Goal: Check status: Check status

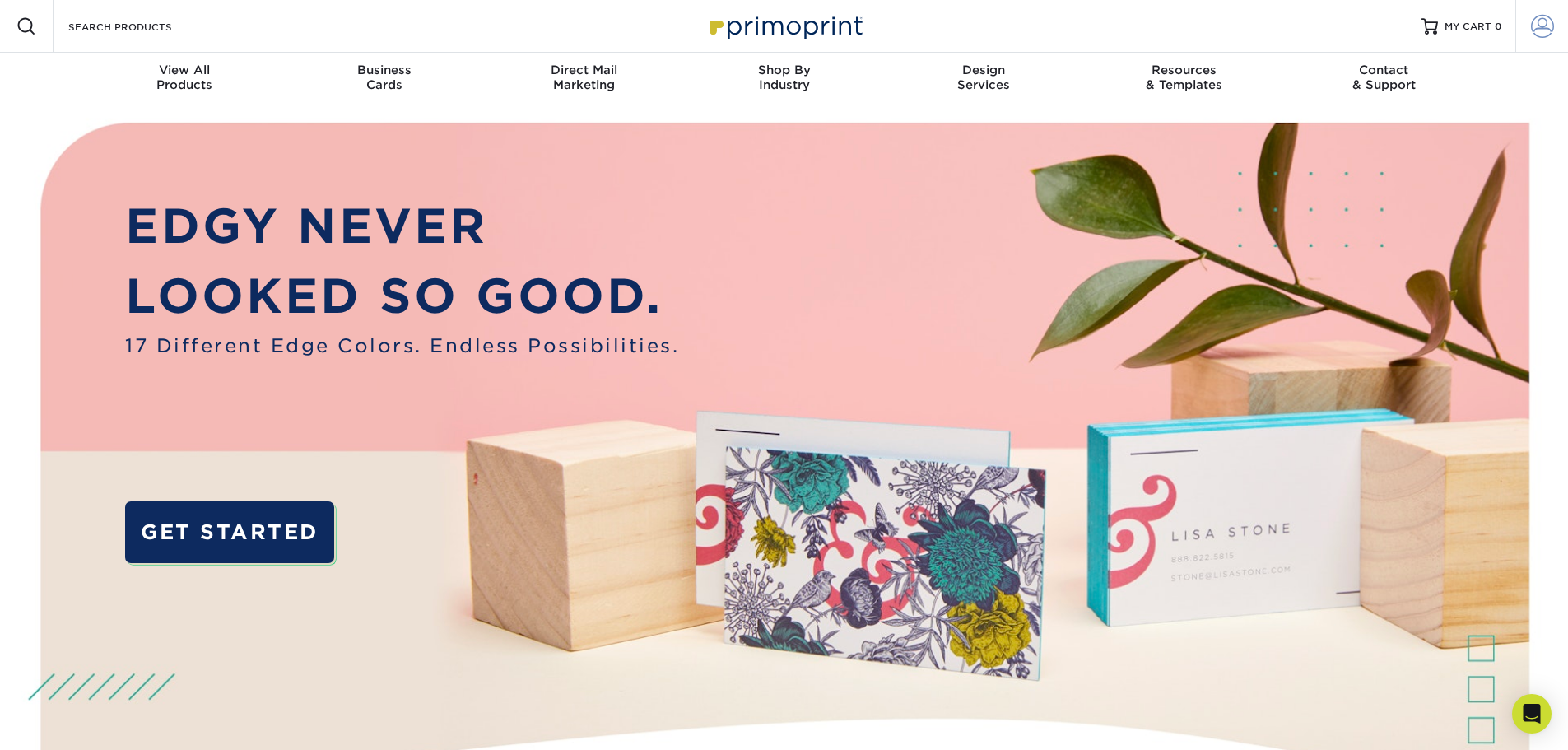
type input "[EMAIL_ADDRESS][DOMAIN_NAME]"
click at [1538, 22] on span at bounding box center [1542, 27] width 23 height 23
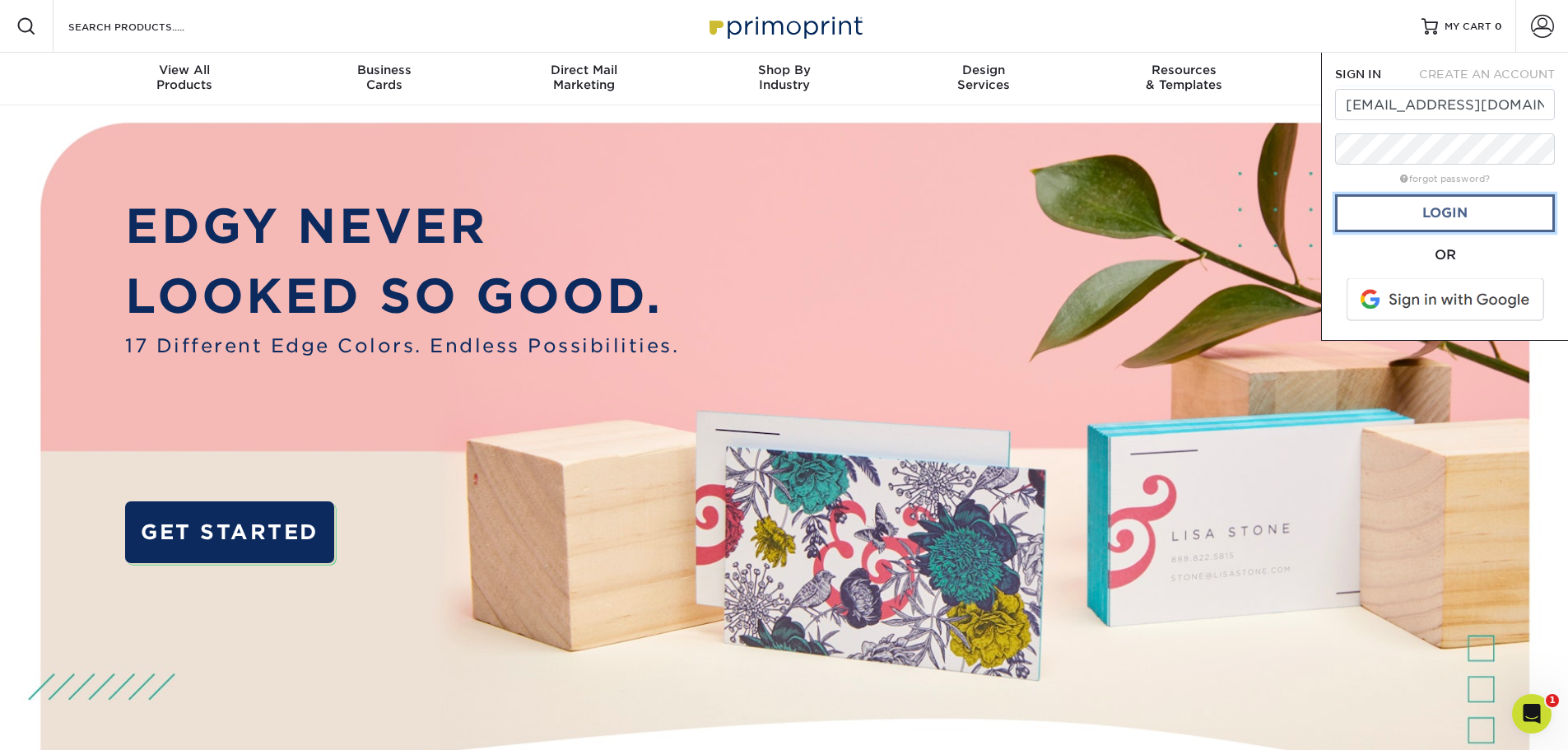
click at [1462, 209] on link "Login" at bounding box center [1445, 213] width 220 height 38
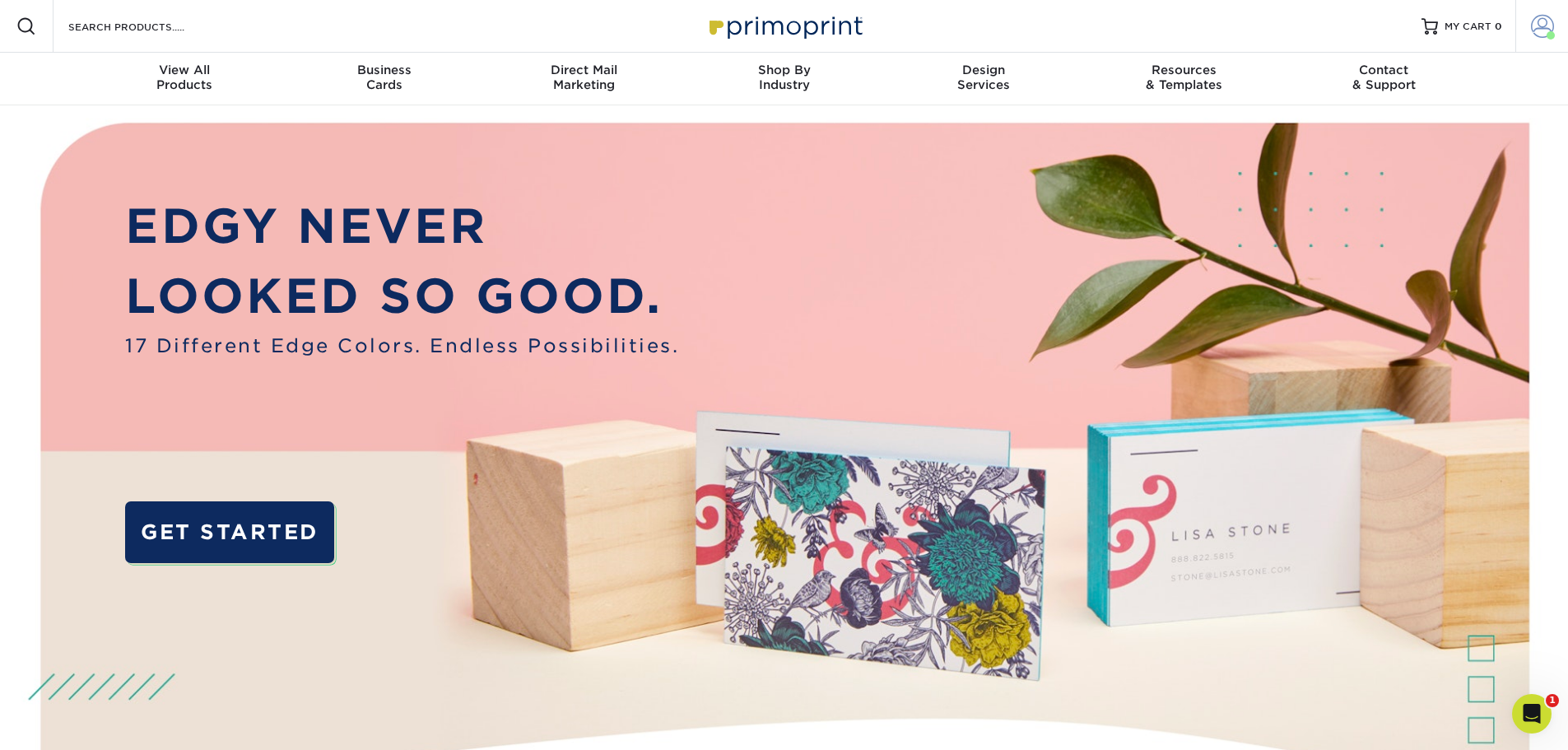
click at [1541, 36] on span at bounding box center [1542, 27] width 23 height 23
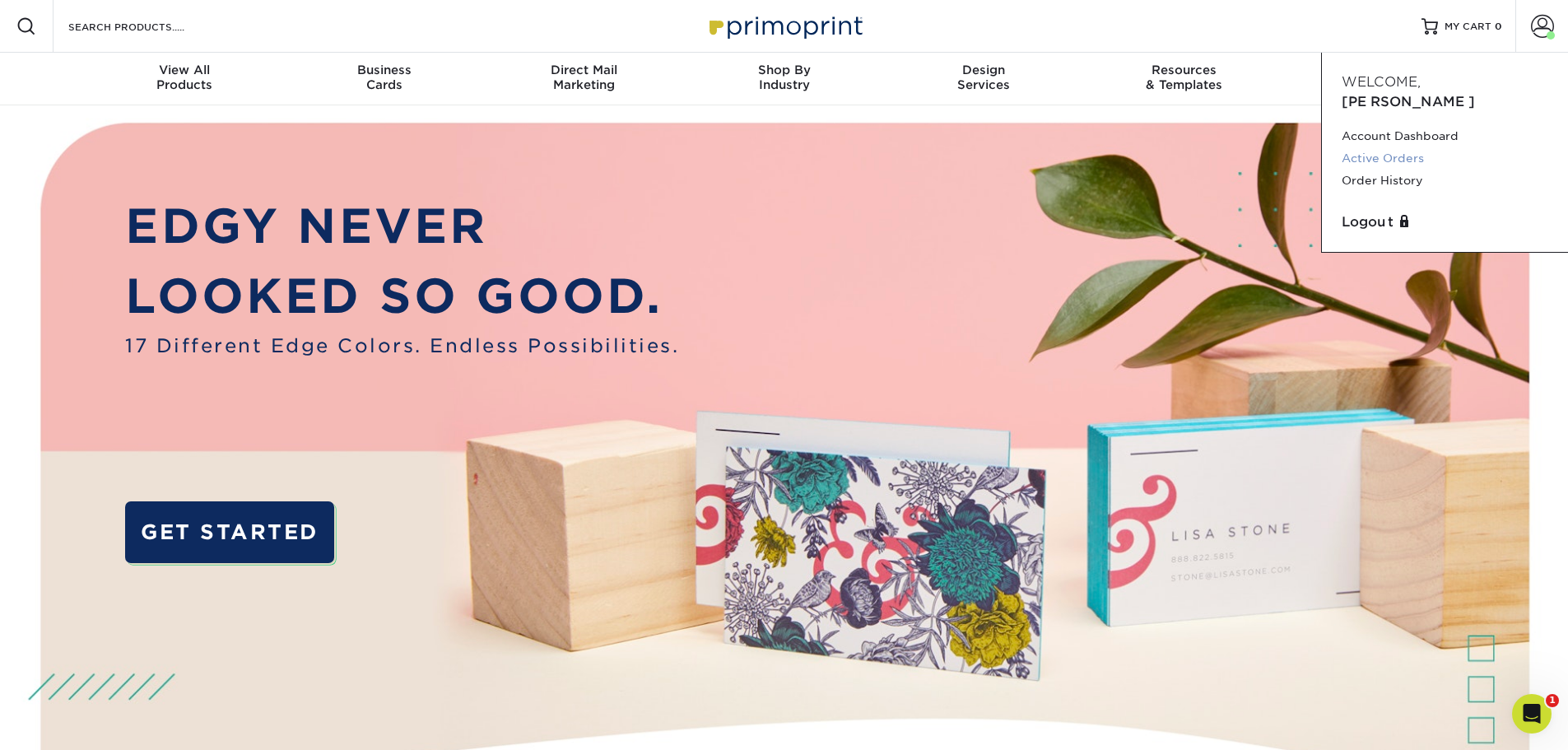
click at [1404, 148] on link "Active Orders" at bounding box center [1445, 158] width 207 height 22
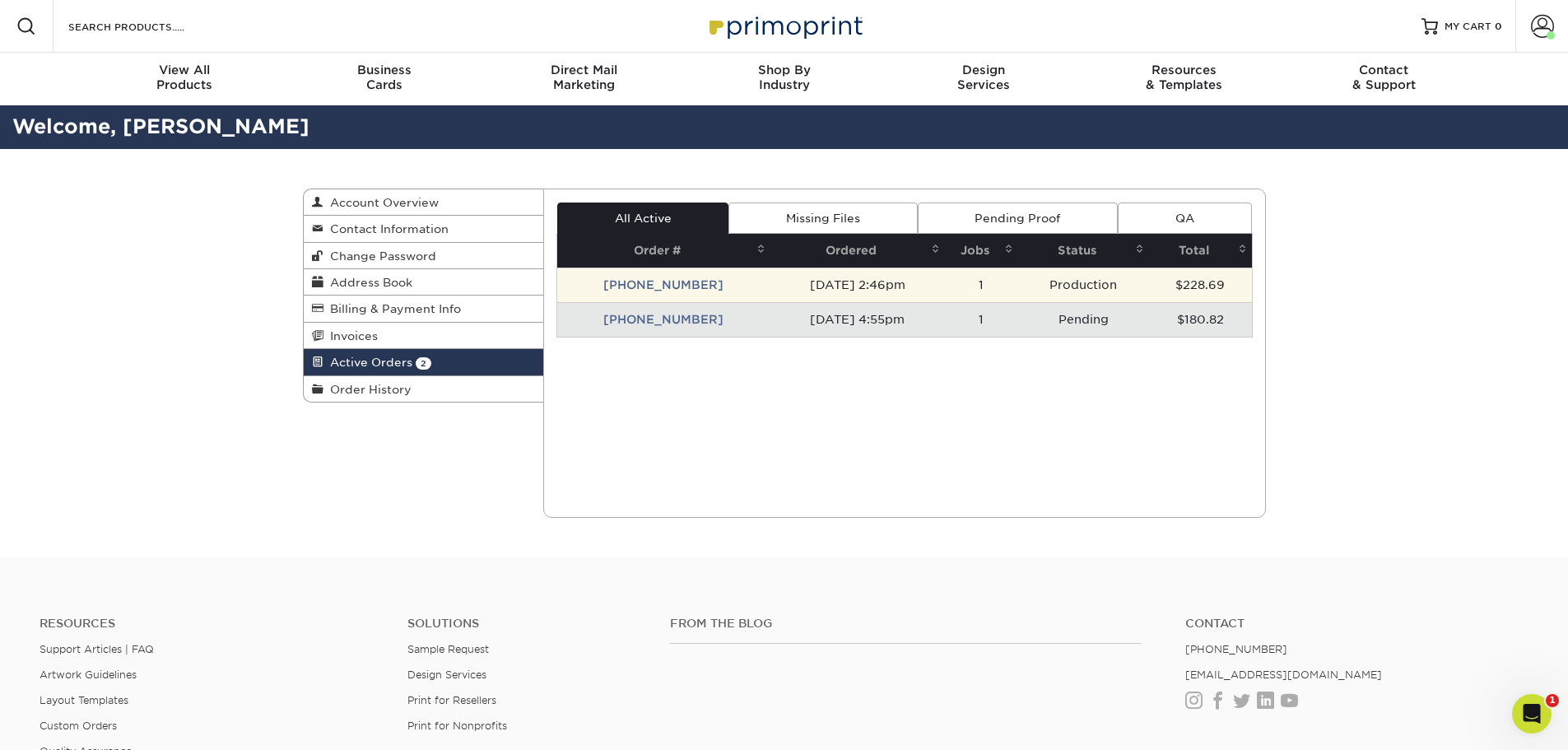
click at [642, 278] on td "[PHONE_NUMBER]" at bounding box center [663, 285] width 213 height 34
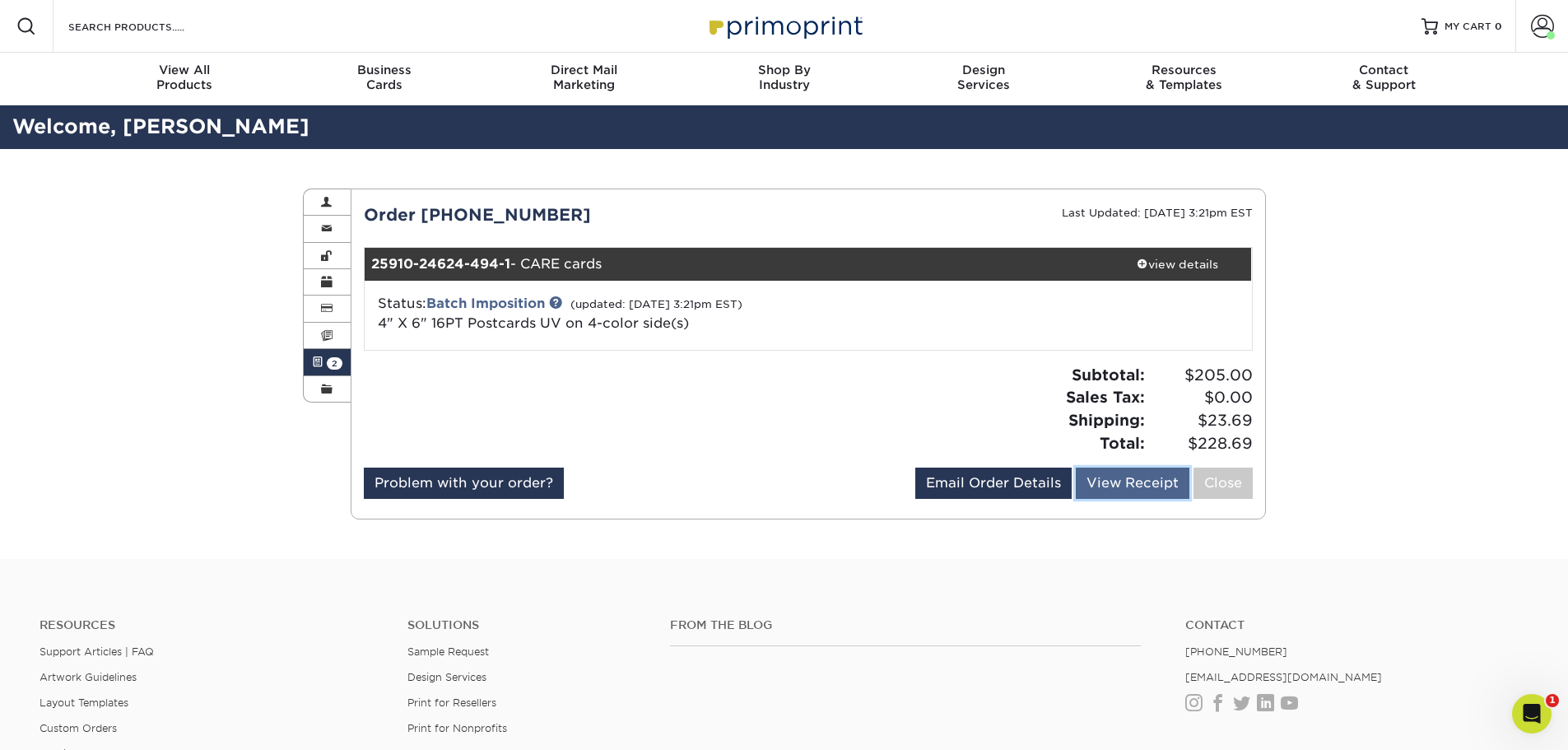
click at [1106, 471] on link "View Receipt" at bounding box center [1133, 483] width 113 height 31
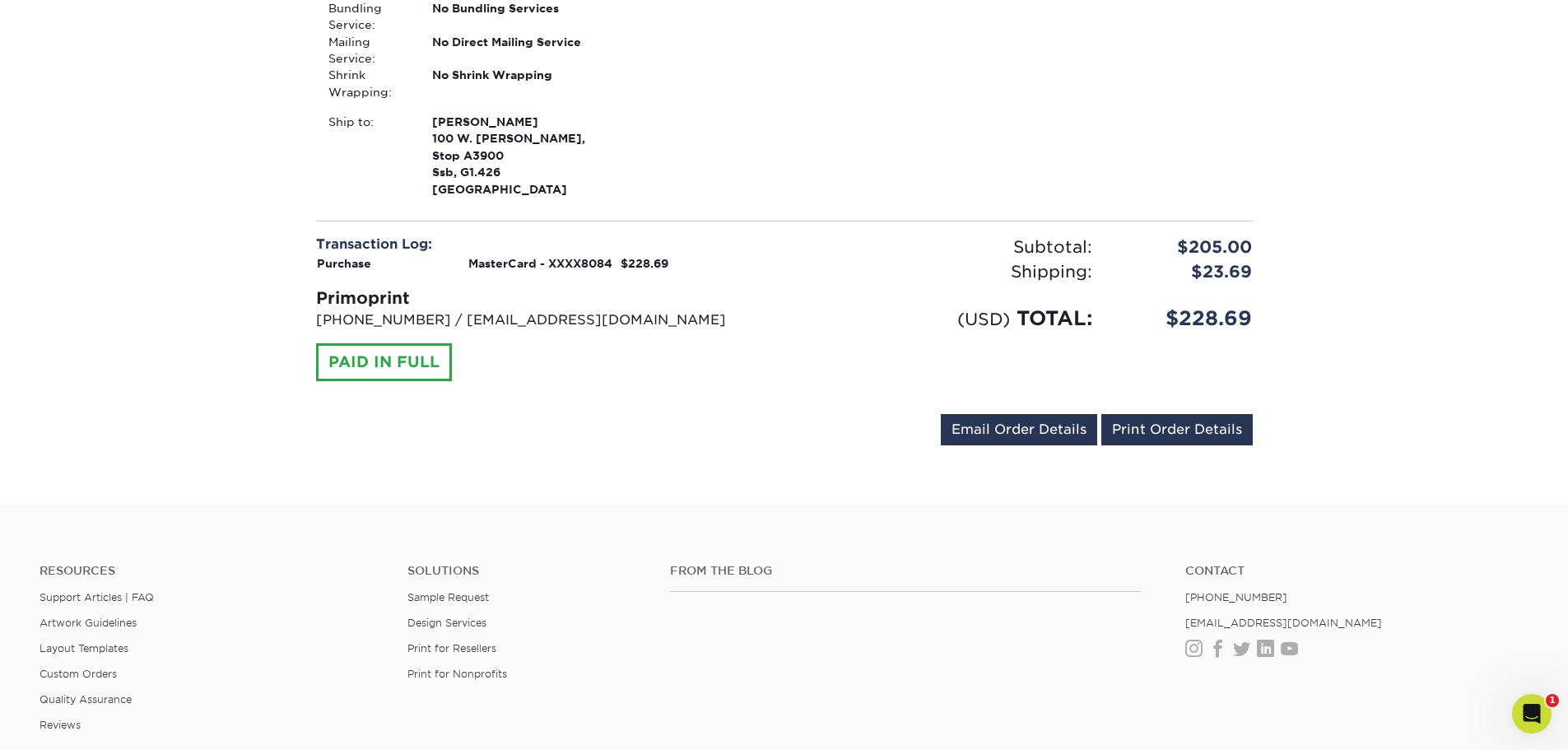
scroll to position [411, 0]
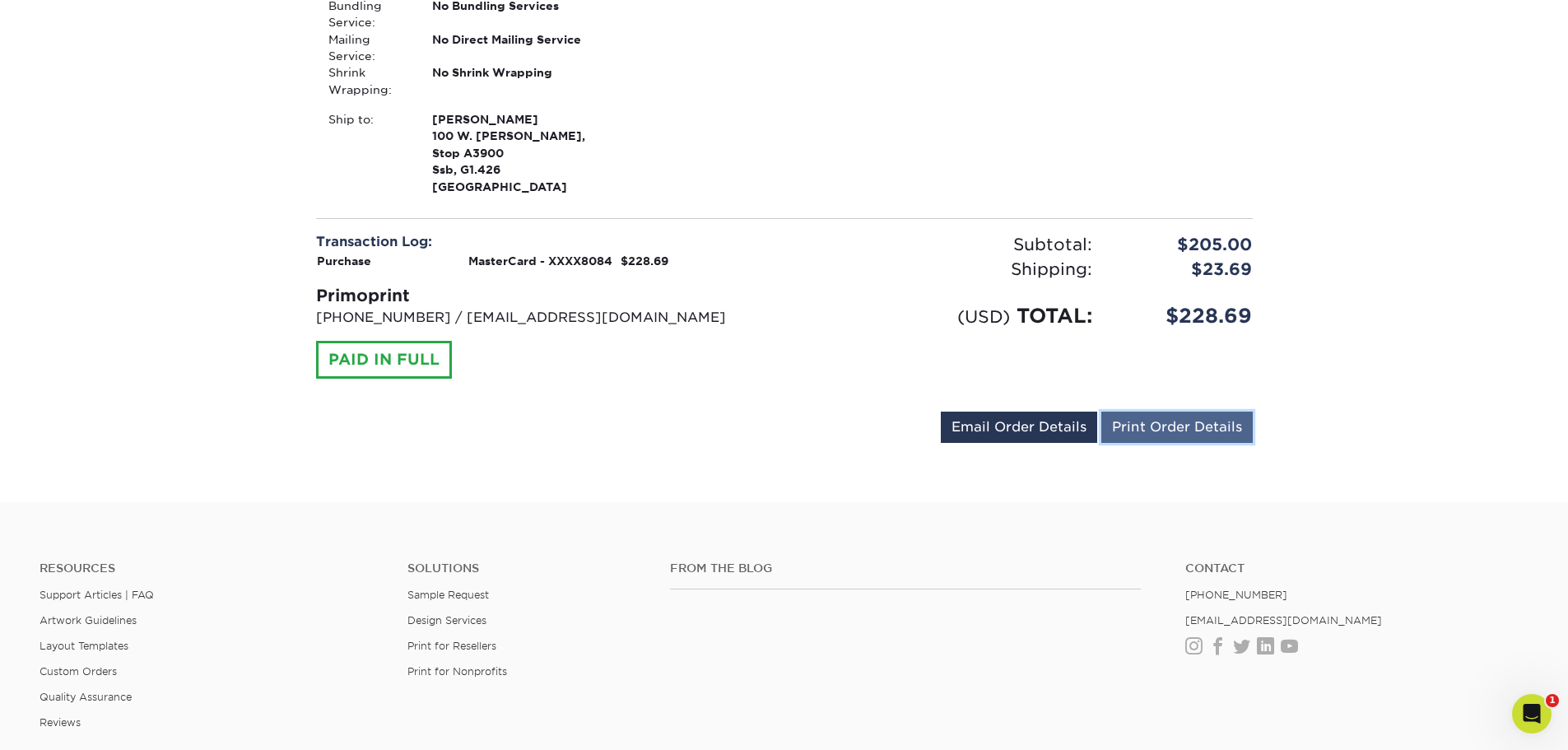
click at [1157, 417] on link "Print Order Details" at bounding box center [1176, 426] width 151 height 31
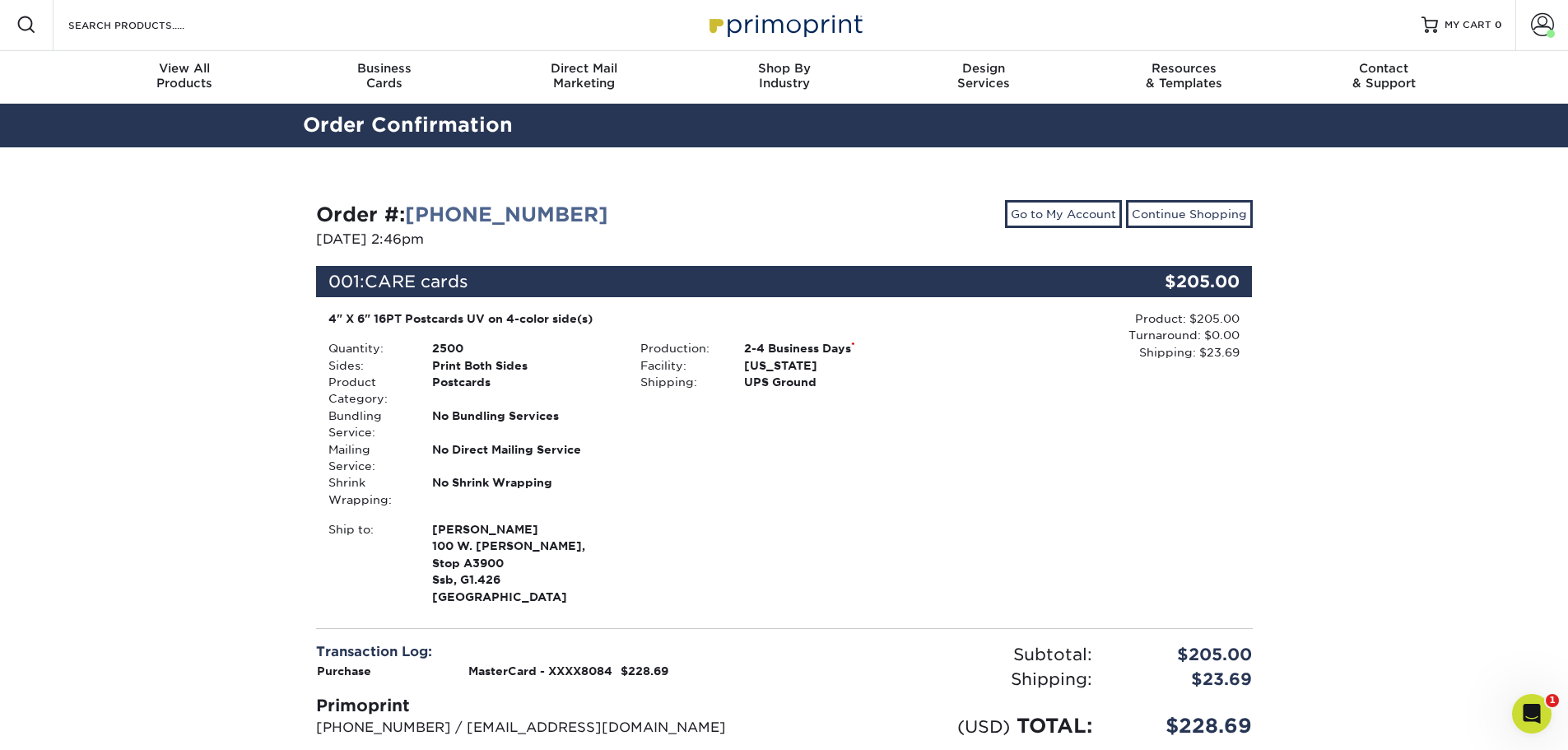
scroll to position [0, 0]
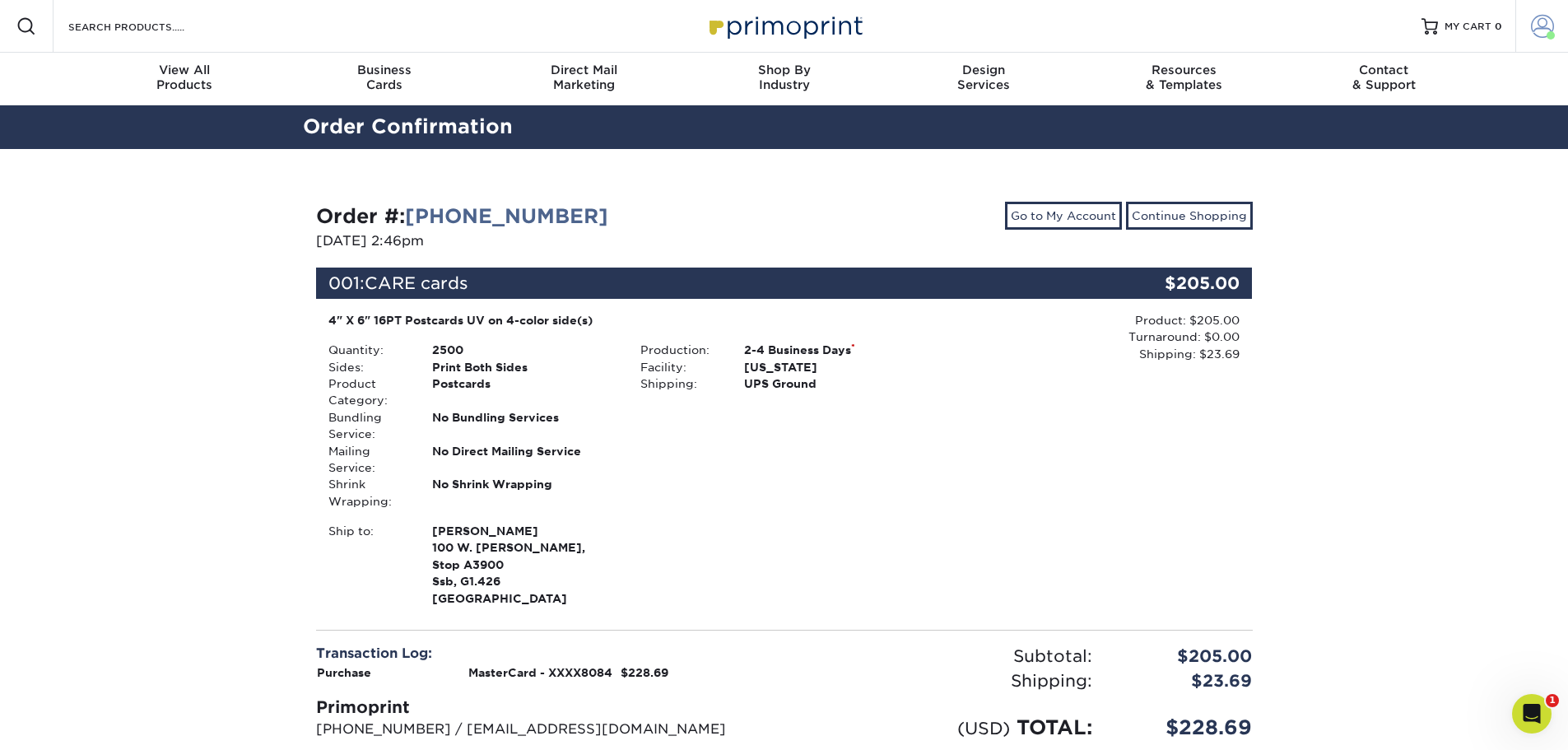
click at [1549, 21] on span at bounding box center [1542, 27] width 23 height 23
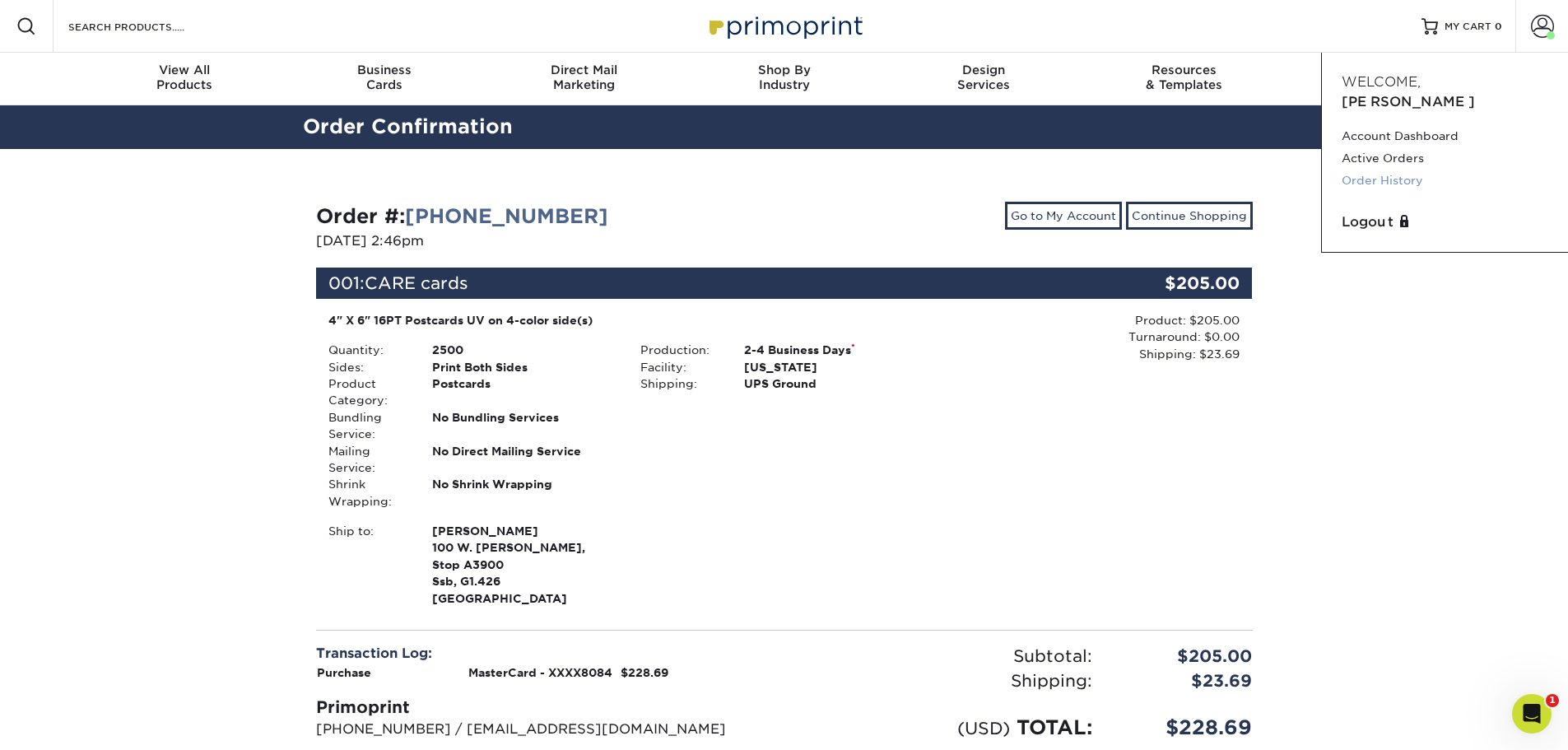
click at [1402, 170] on link "Order History" at bounding box center [1445, 180] width 207 height 22
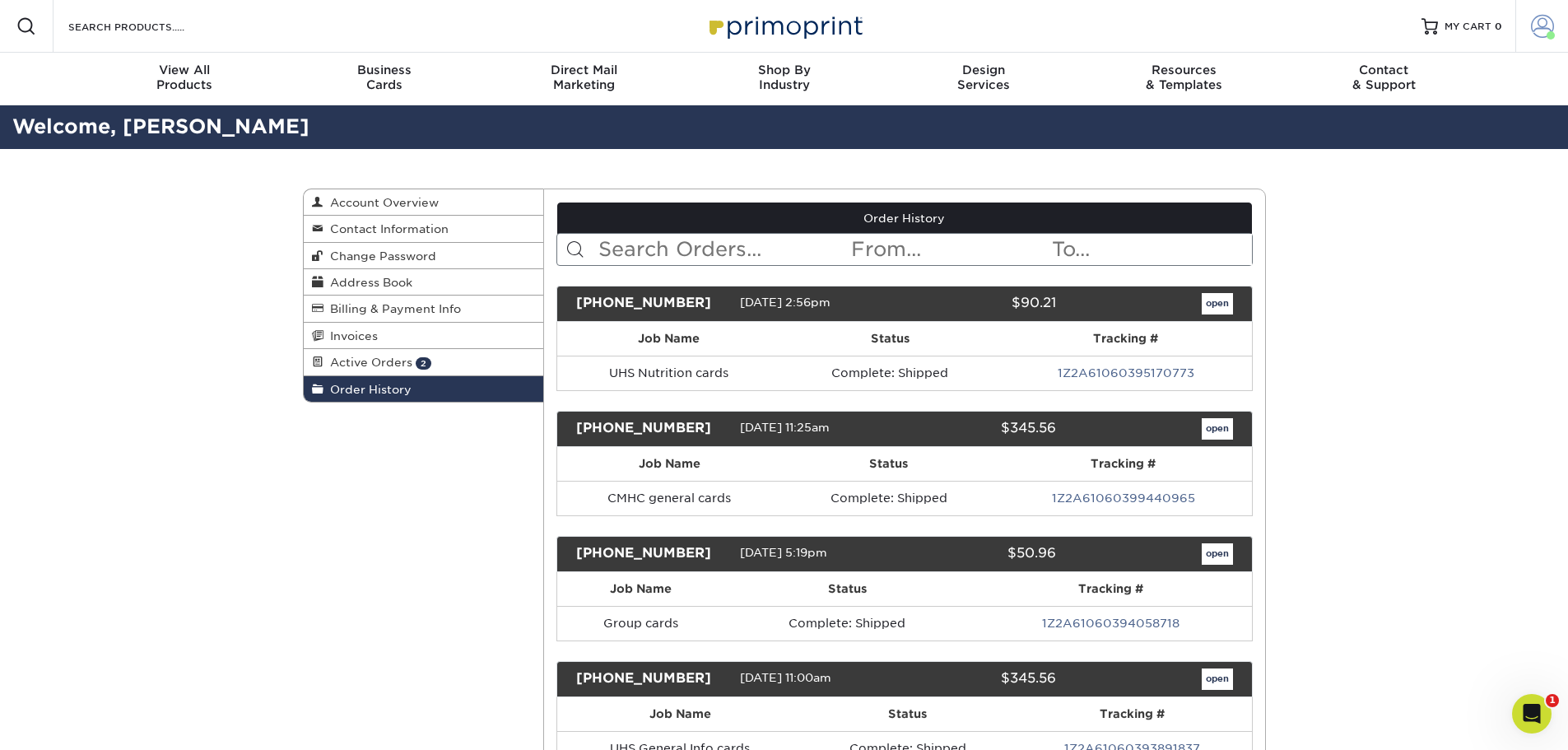
click at [1539, 32] on span at bounding box center [1542, 27] width 23 height 23
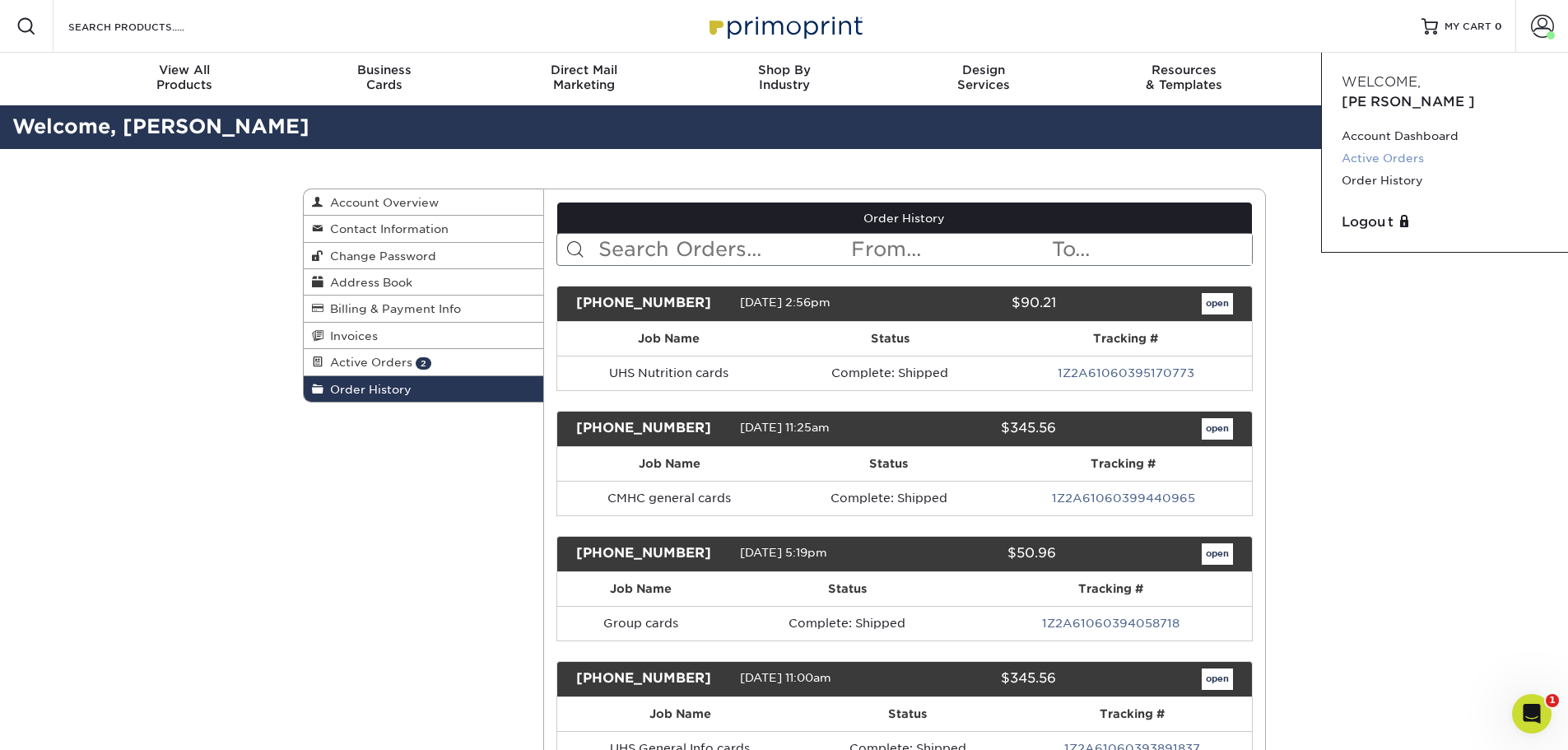
click at [1399, 148] on link "Active Orders" at bounding box center [1445, 158] width 207 height 22
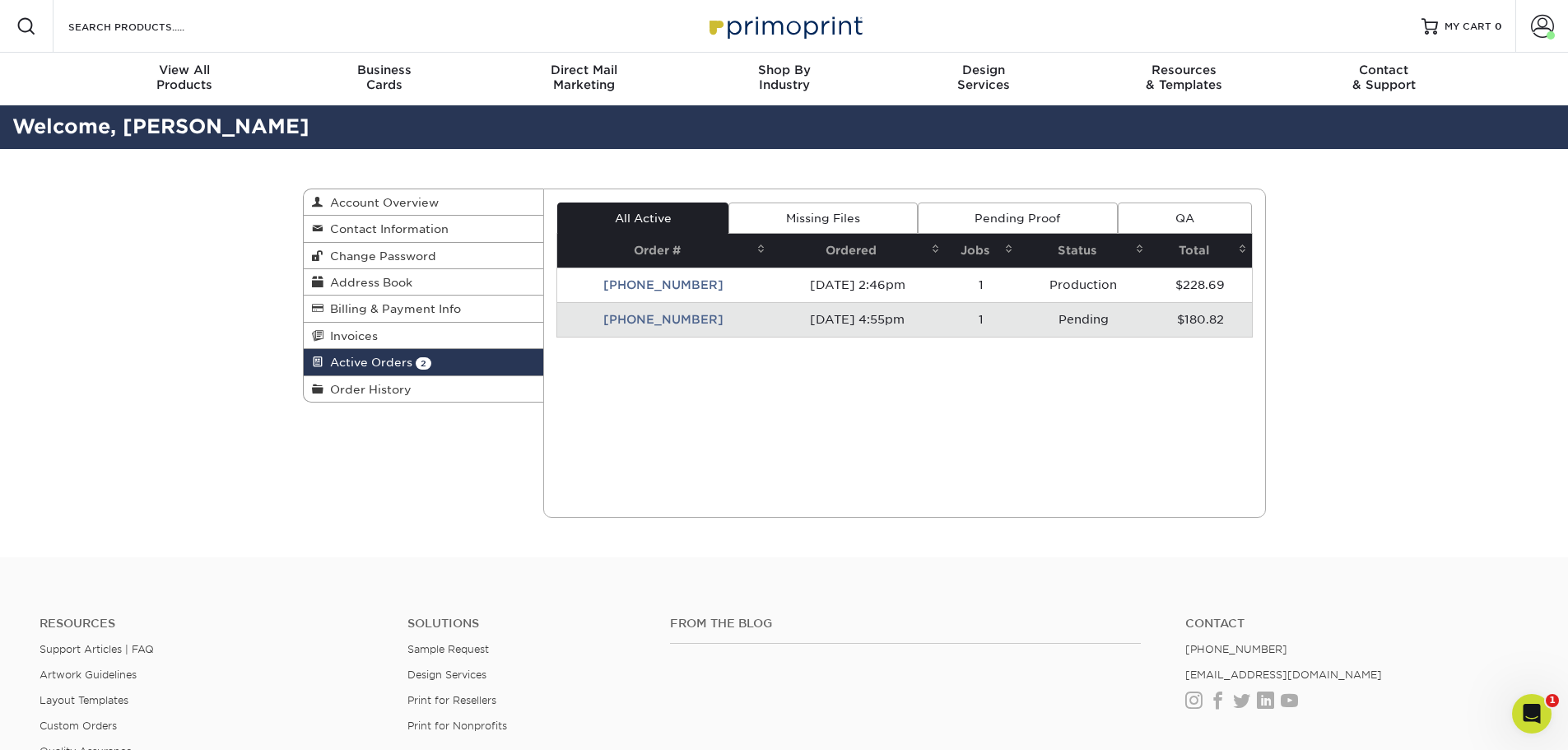
click at [657, 323] on td "25910-45589-494" at bounding box center [663, 319] width 213 height 34
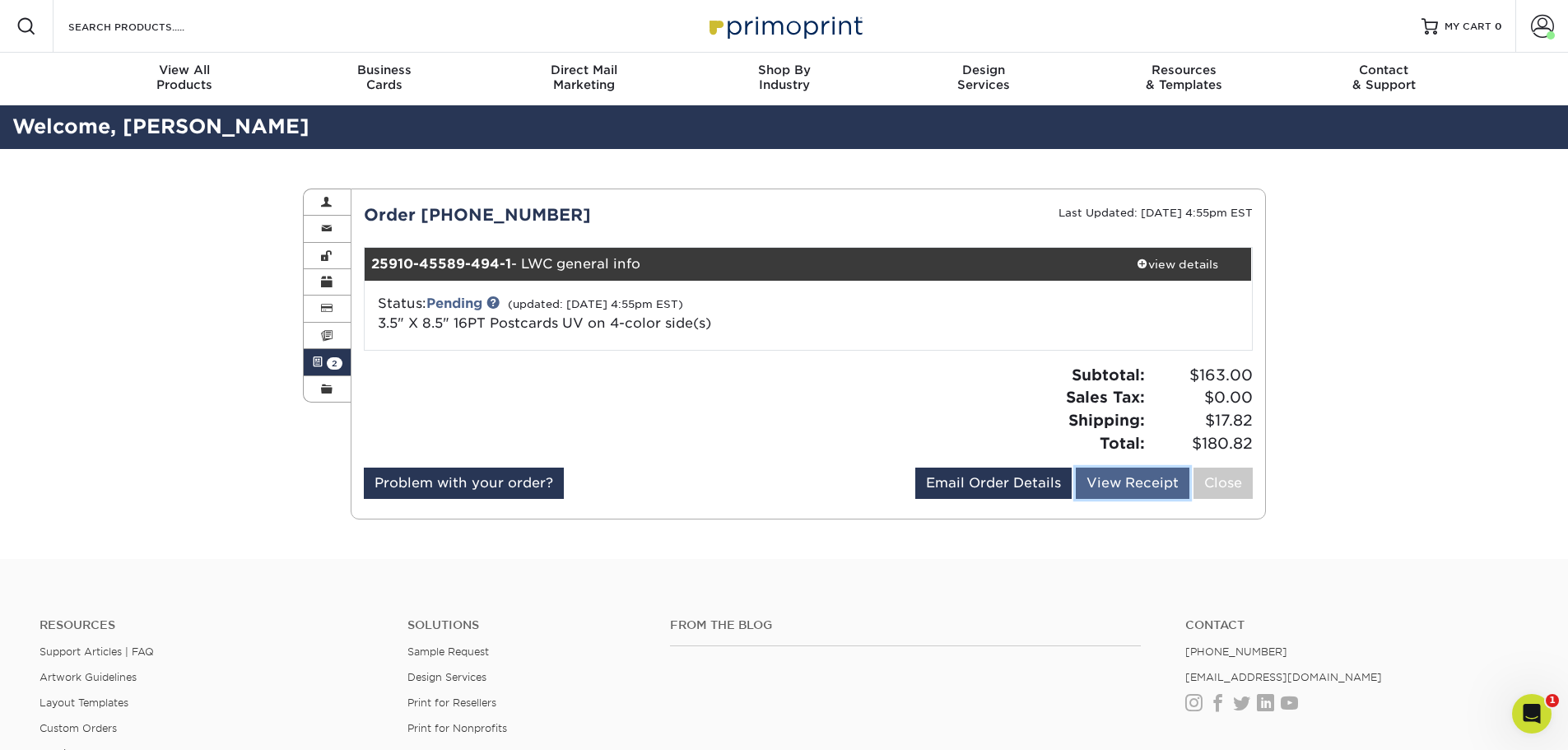
click at [1130, 477] on link "View Receipt" at bounding box center [1133, 483] width 113 height 31
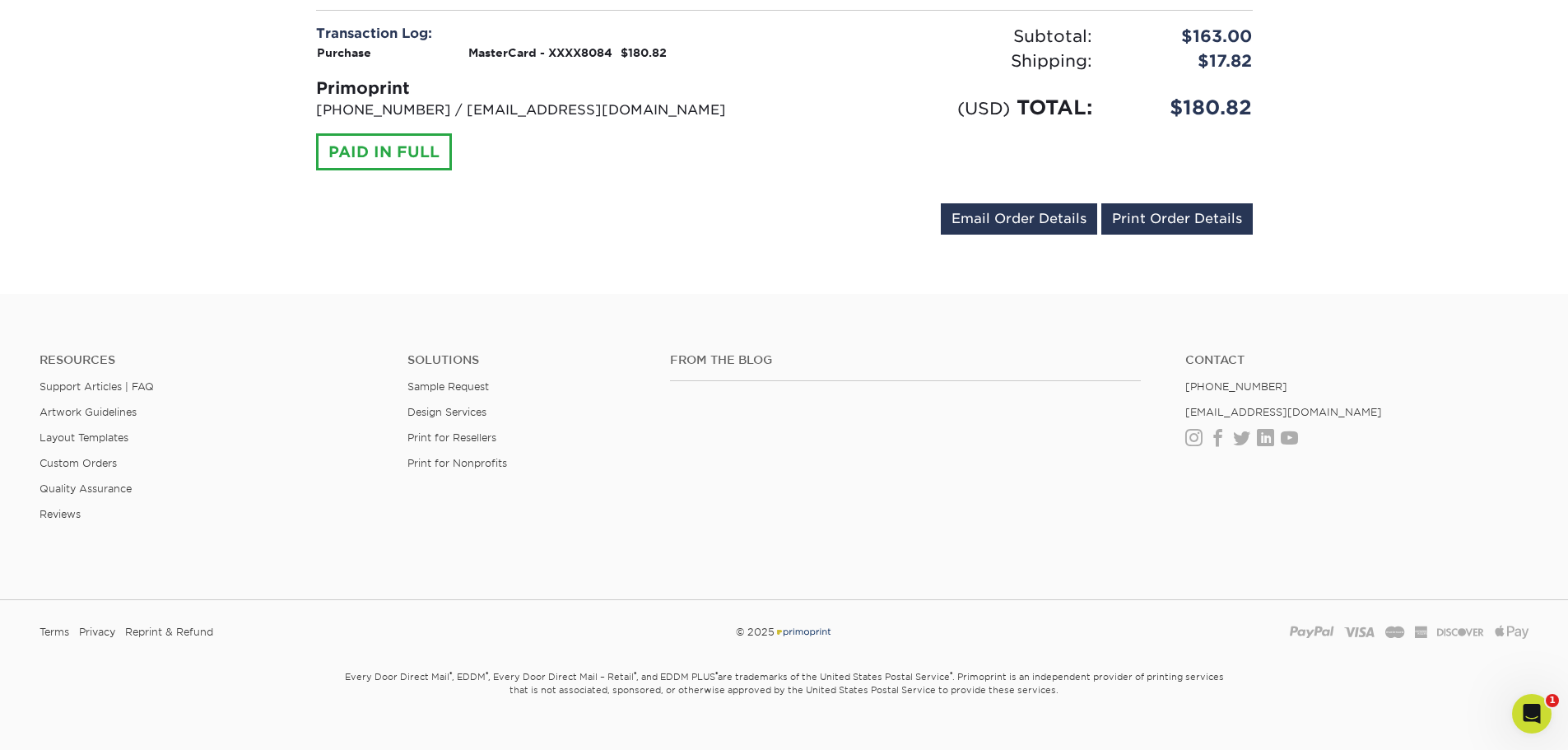
scroll to position [577, 0]
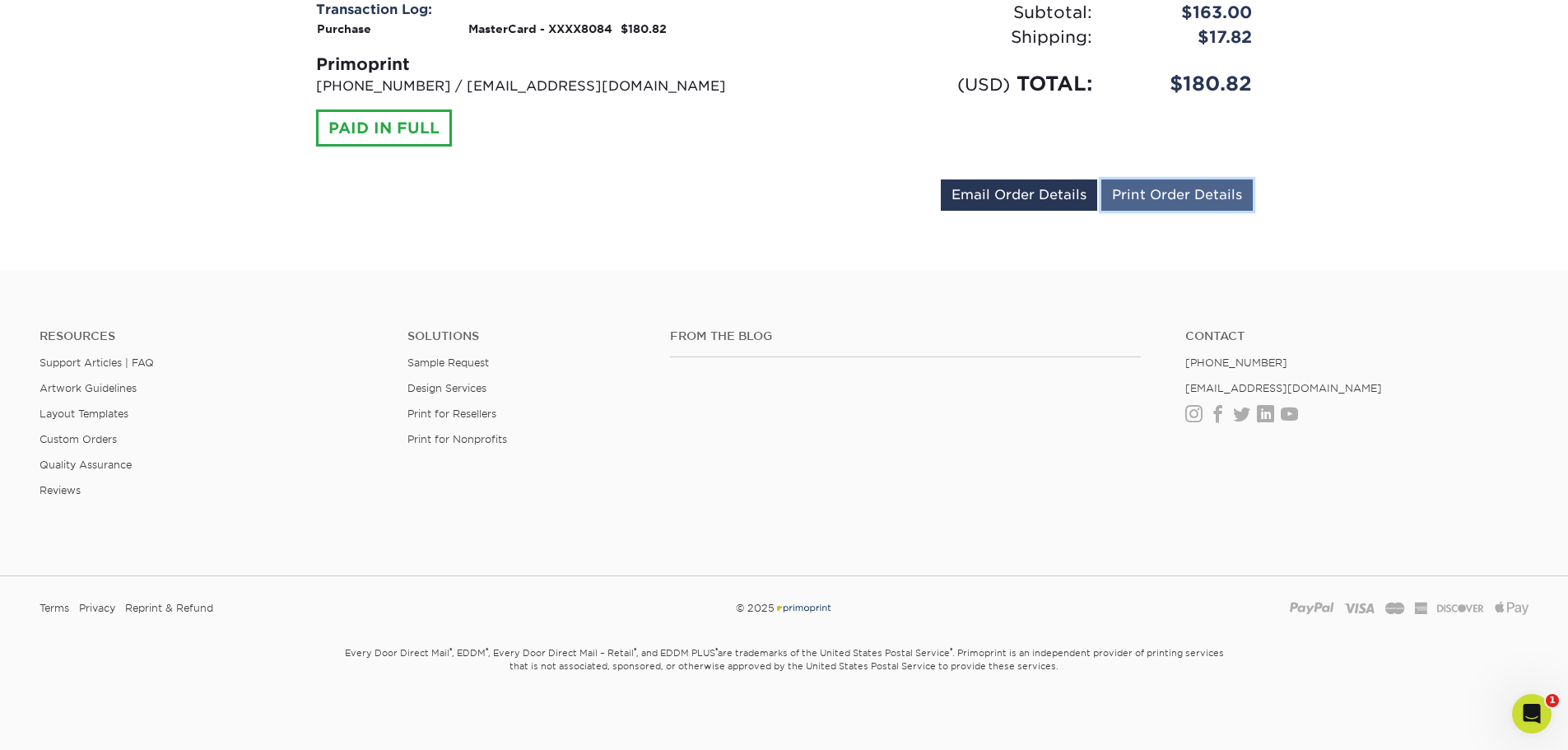
click at [1156, 183] on link "Print Order Details" at bounding box center [1176, 195] width 151 height 31
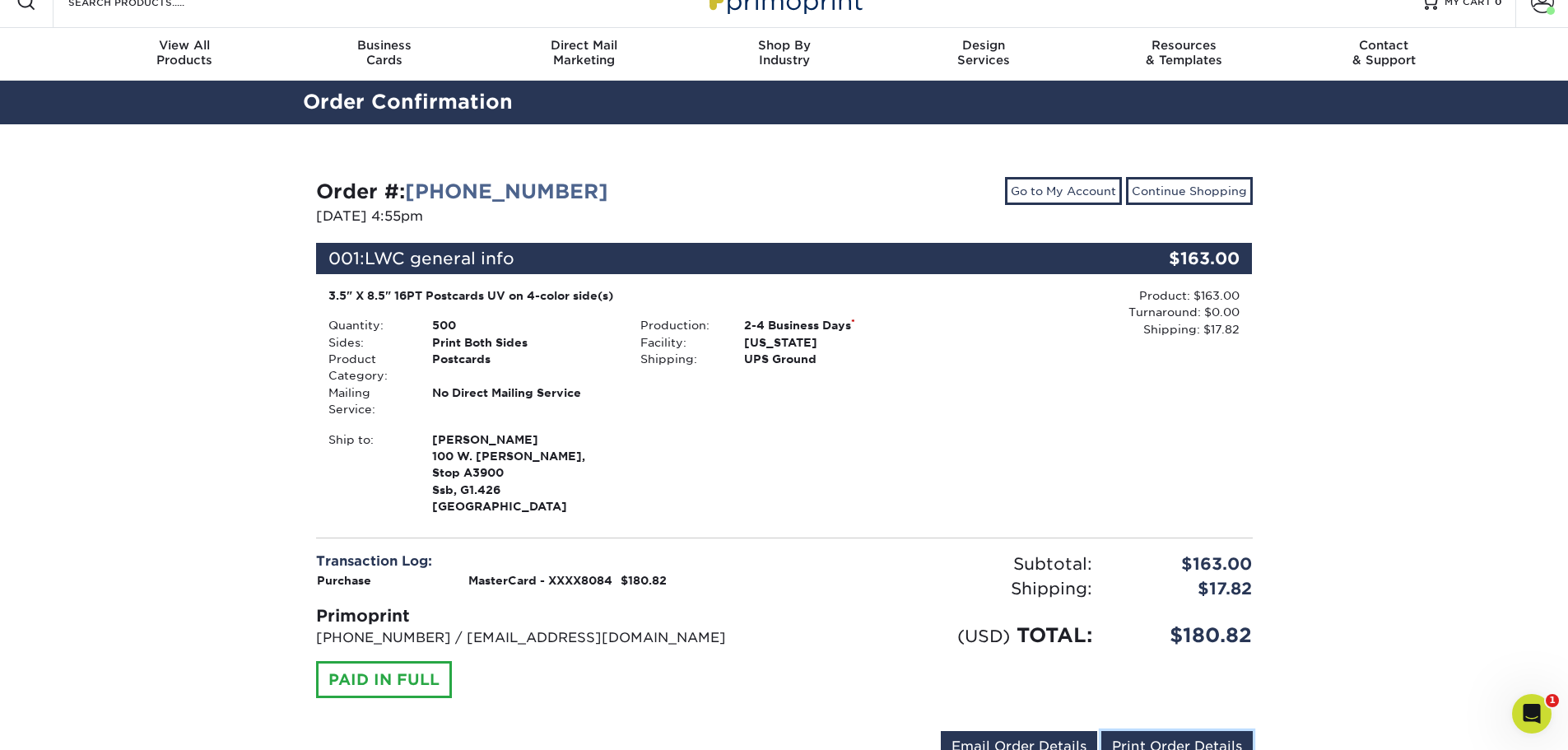
scroll to position [0, 0]
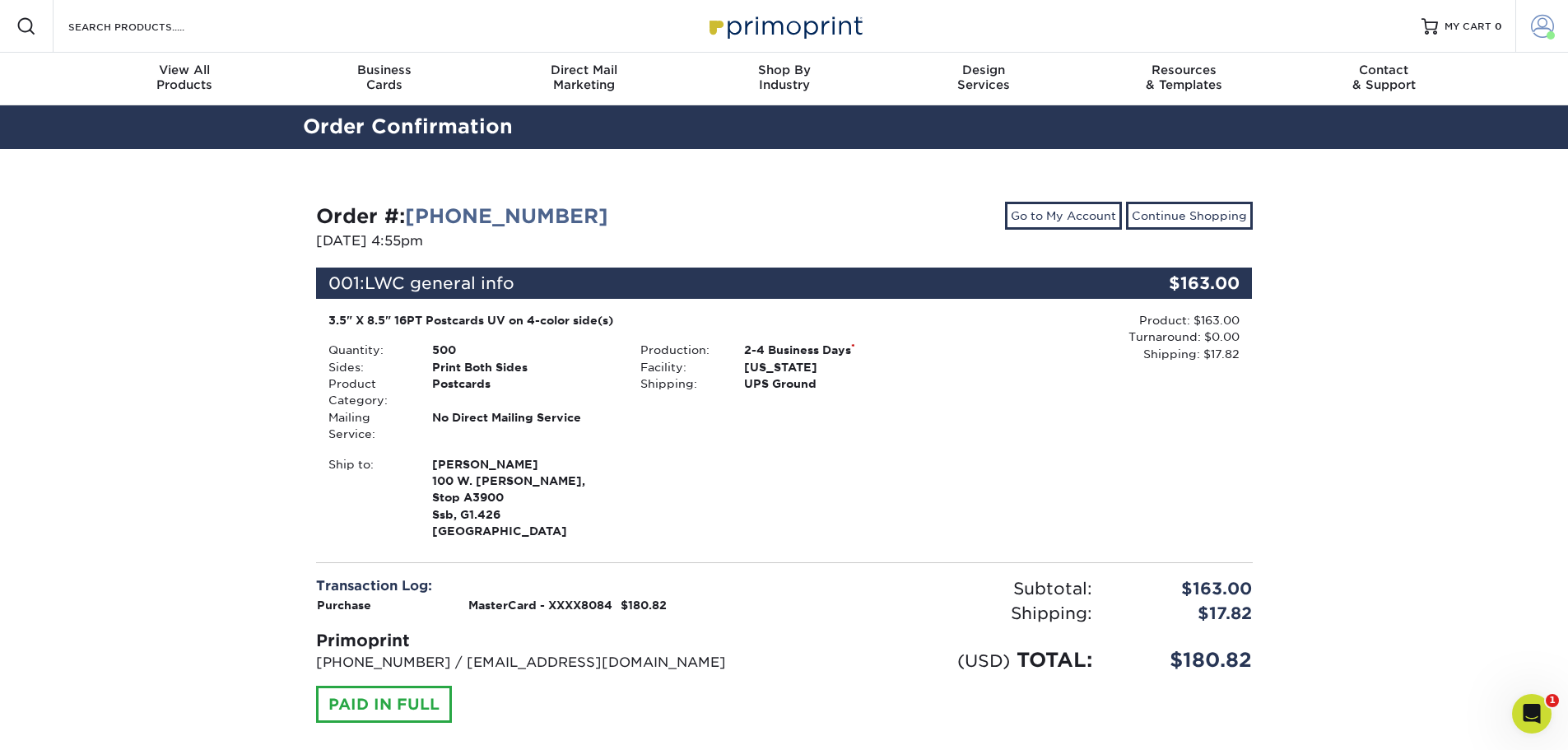
click at [1542, 25] on span at bounding box center [1542, 27] width 23 height 23
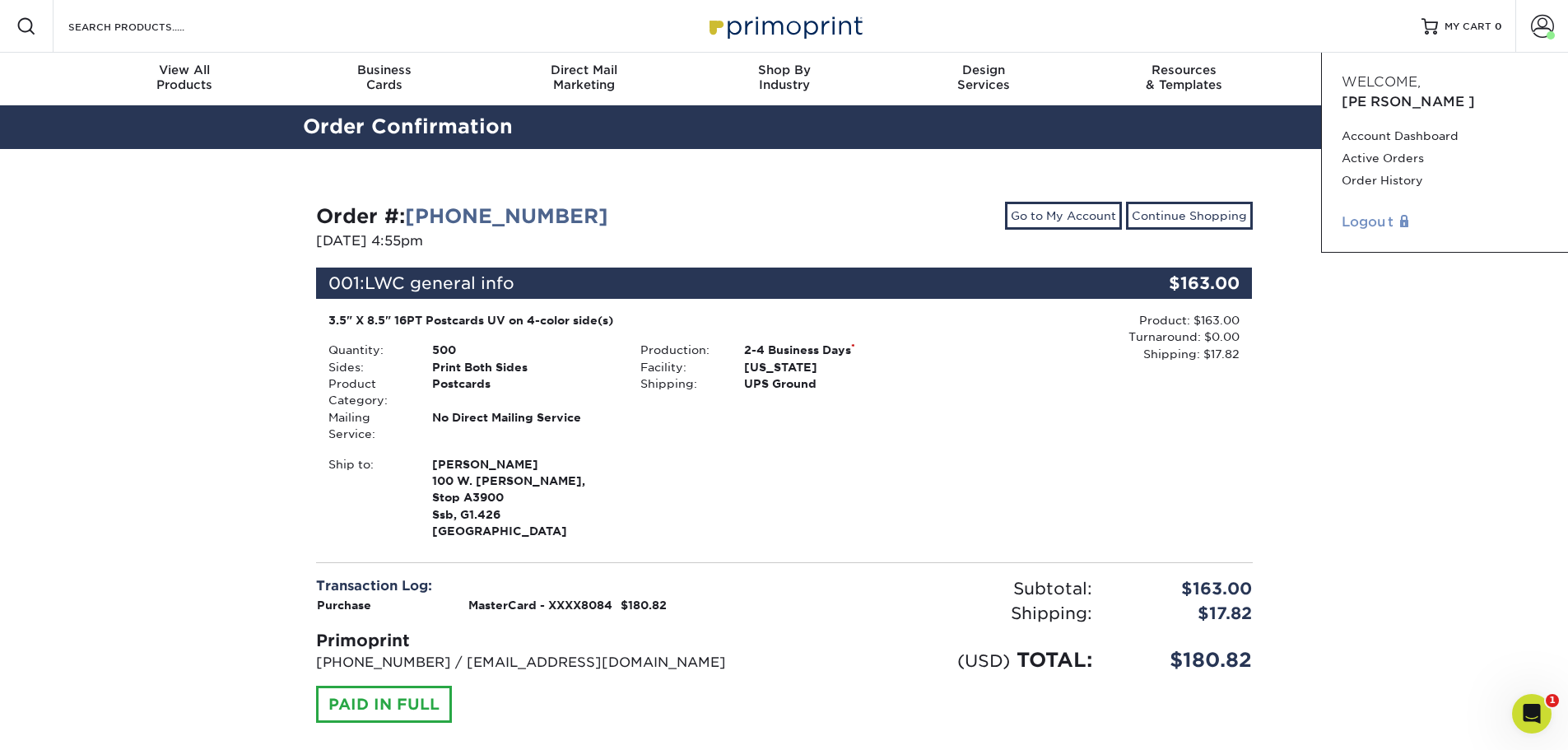
click at [1359, 212] on link "Logout" at bounding box center [1445, 222] width 207 height 19
